Goal: Navigation & Orientation: Find specific page/section

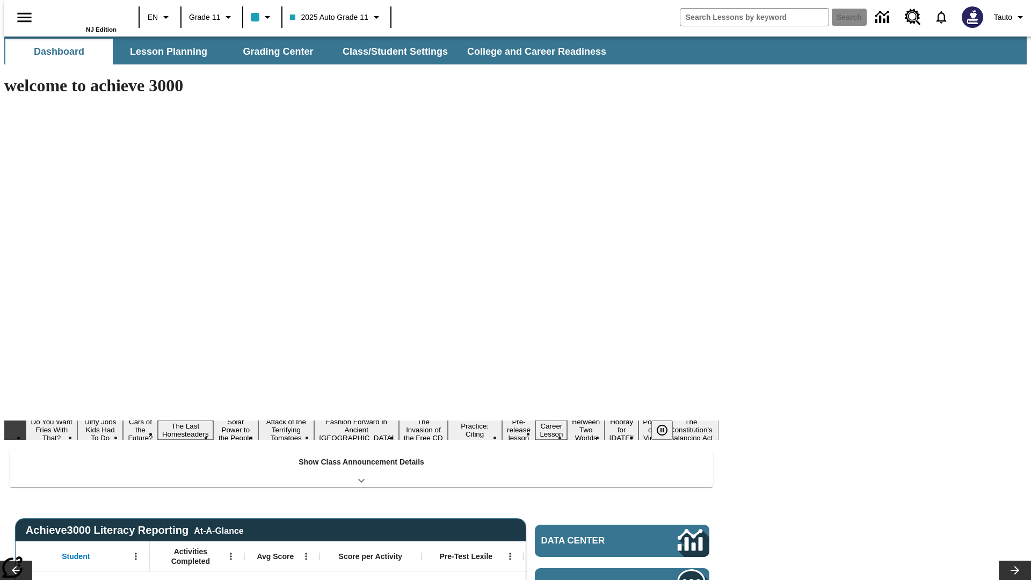
type input "-1"
click at [666, 424] on icon "Pause" at bounding box center [662, 430] width 13 height 13
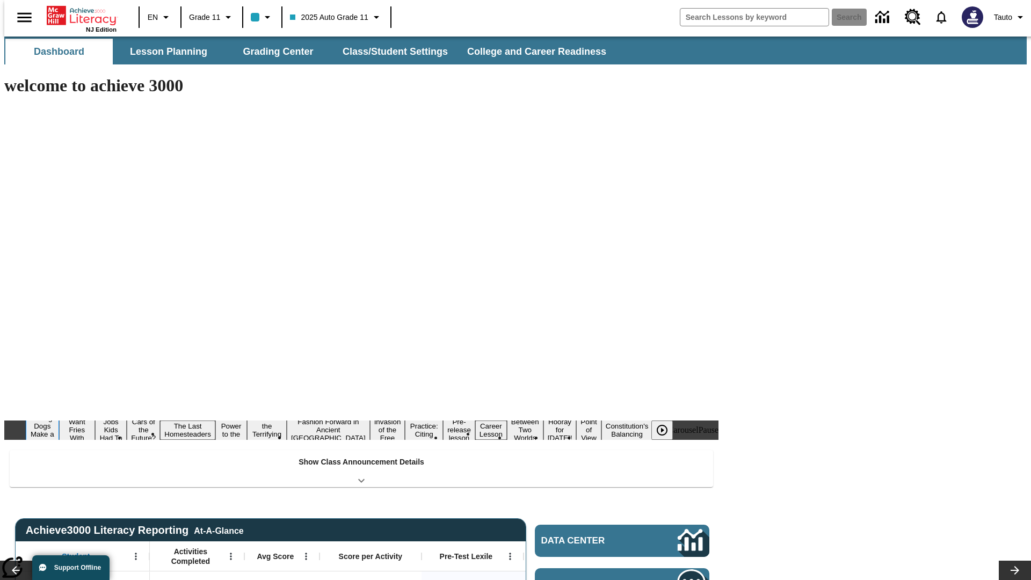
click at [59, 413] on button "Diving Dogs Make a Splash" at bounding box center [42, 430] width 33 height 34
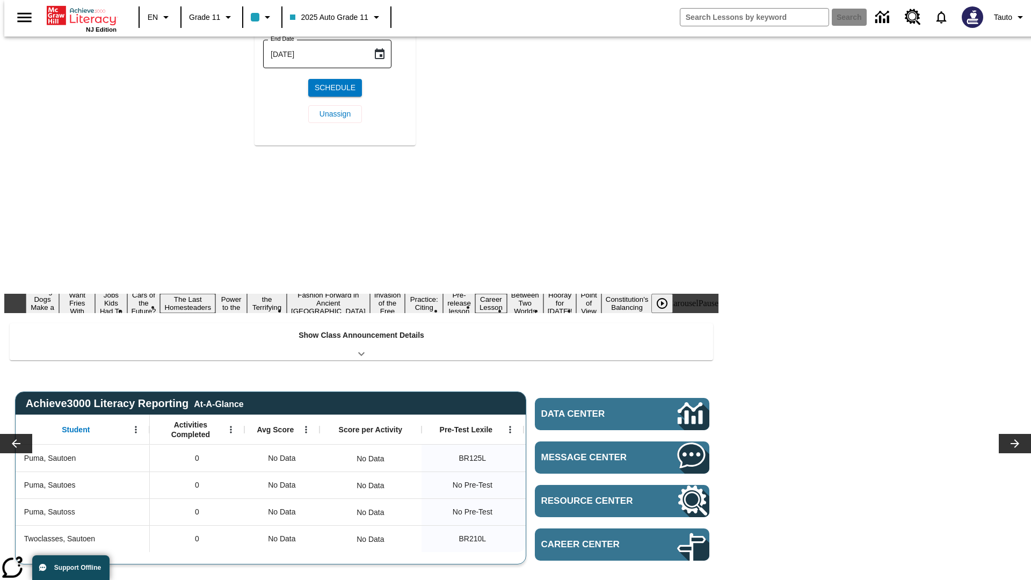
scroll to position [125, 0]
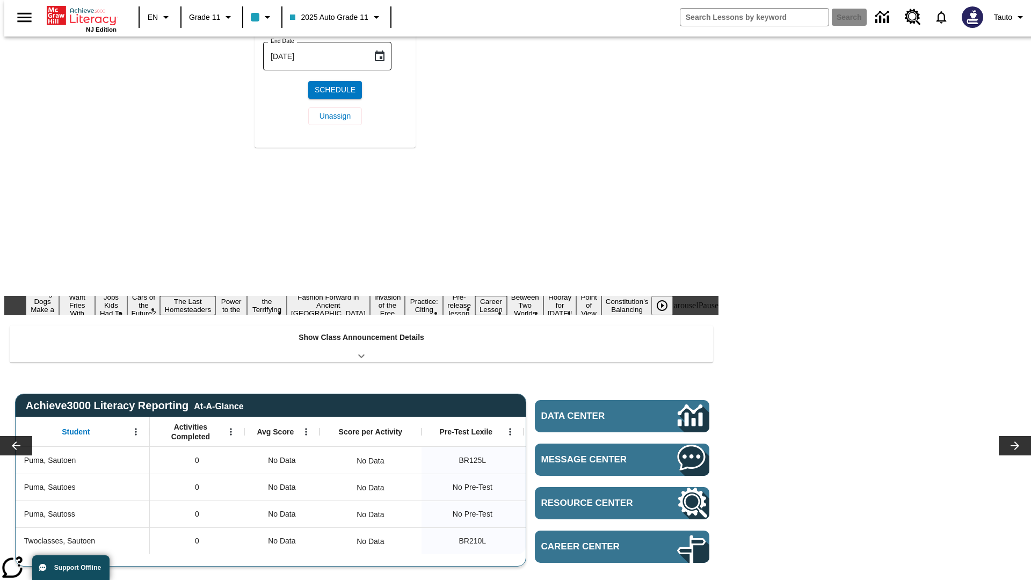
click at [383, 16] on icon "Choose date, selected date is Sep 8, 2025" at bounding box center [380, 10] width 10 height 11
